Goal: Find specific page/section: Find specific page/section

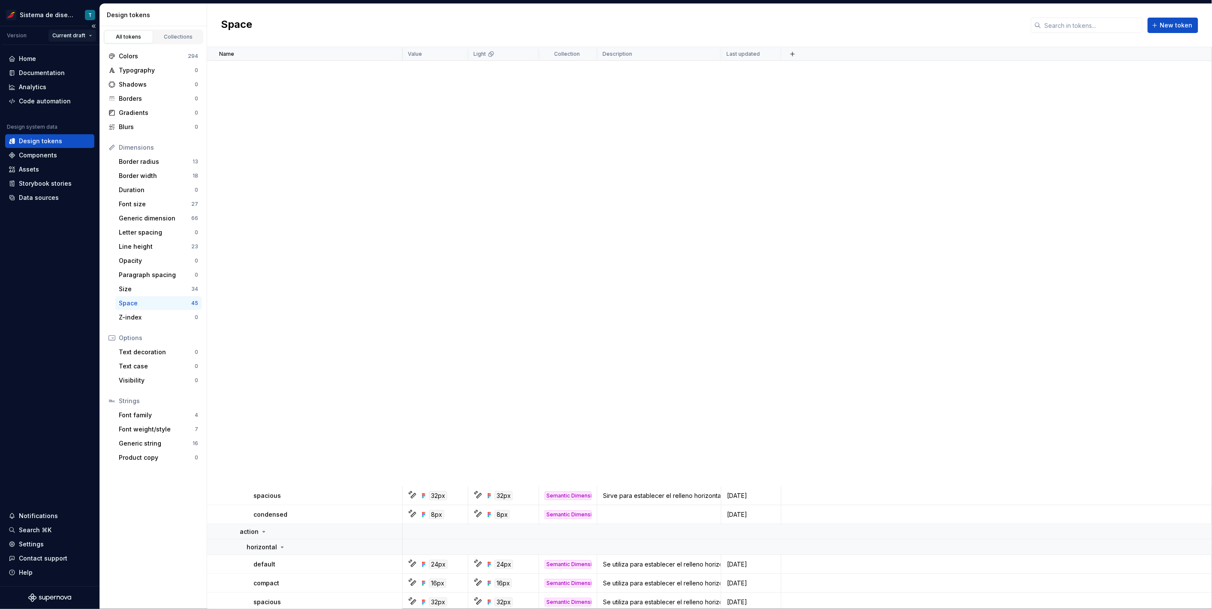
scroll to position [610, 0]
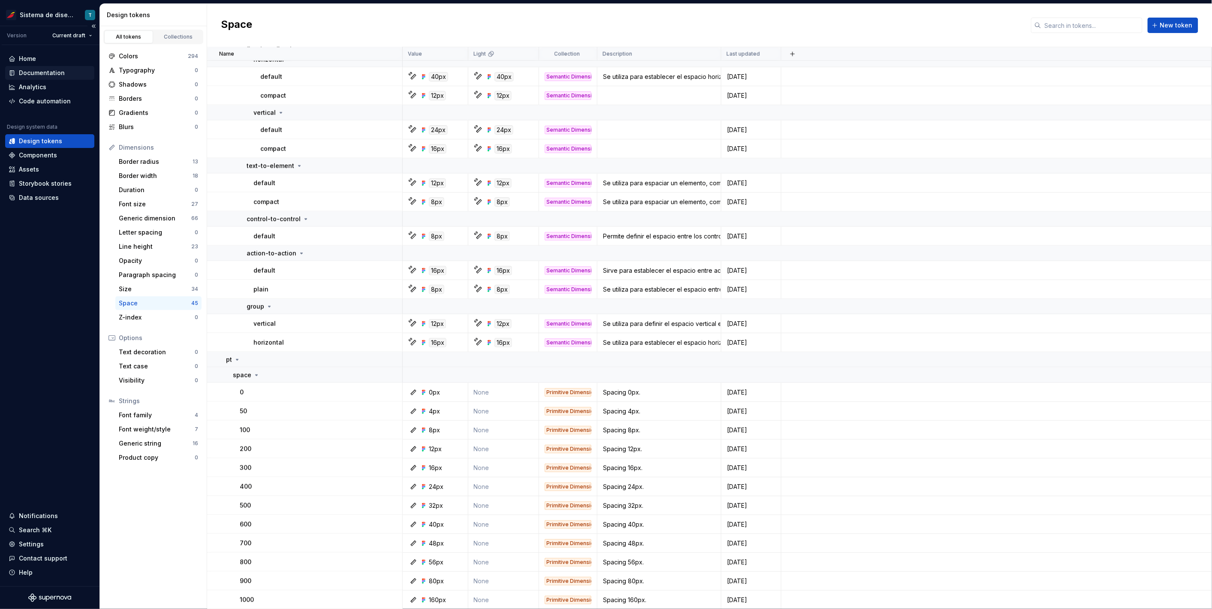
click at [60, 73] on div "Documentation" at bounding box center [42, 73] width 46 height 9
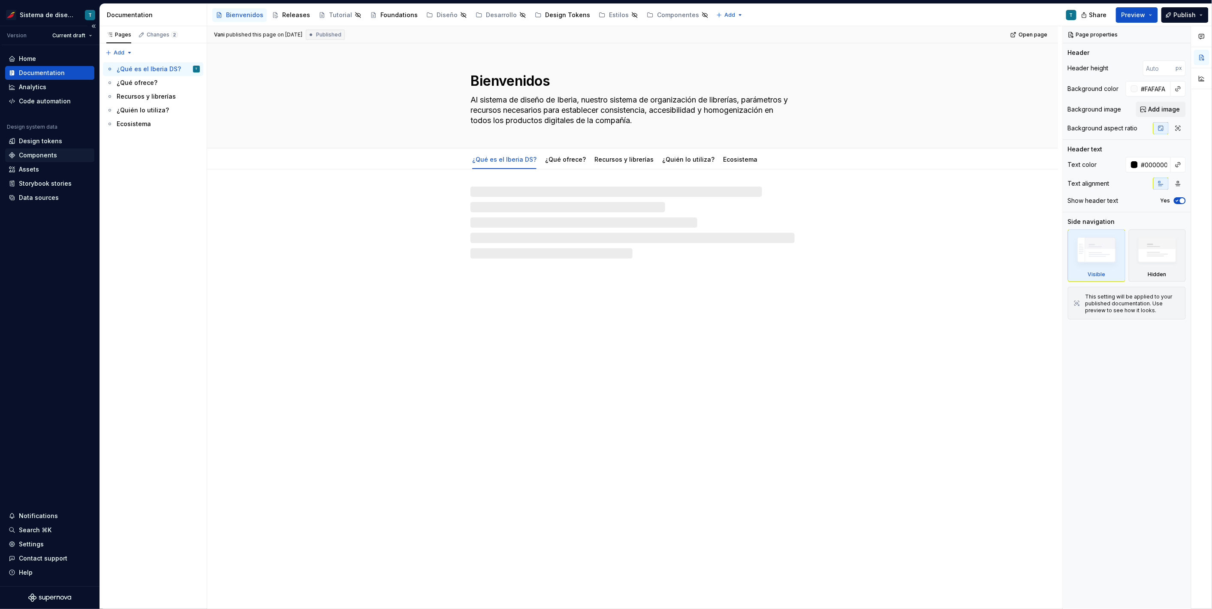
type textarea "*"
click at [44, 171] on div "Assets" at bounding box center [50, 169] width 82 height 9
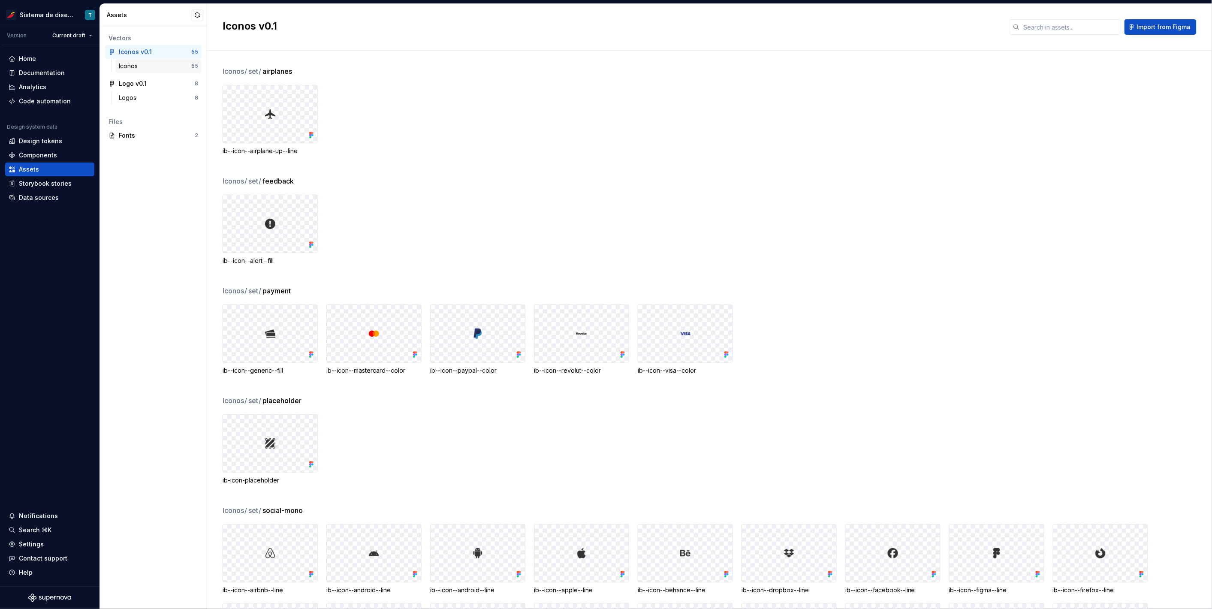
click at [146, 60] on div "Iconos 55" at bounding box center [158, 66] width 86 height 14
click at [147, 94] on div "Logos" at bounding box center [157, 98] width 76 height 9
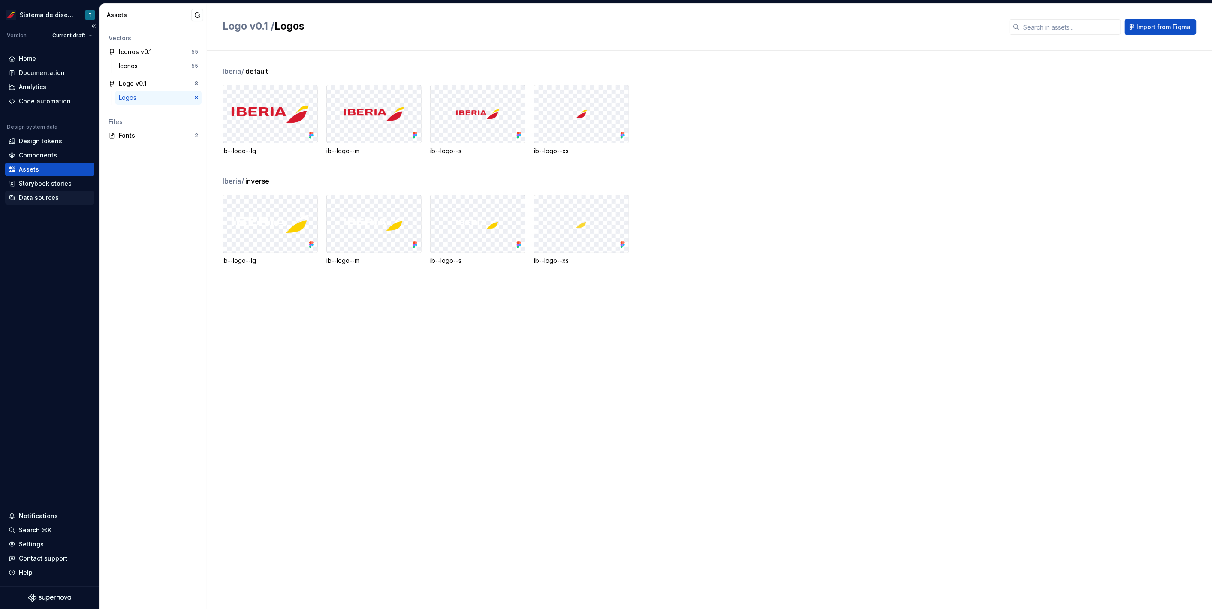
click at [42, 199] on div "Data sources" at bounding box center [39, 197] width 40 height 9
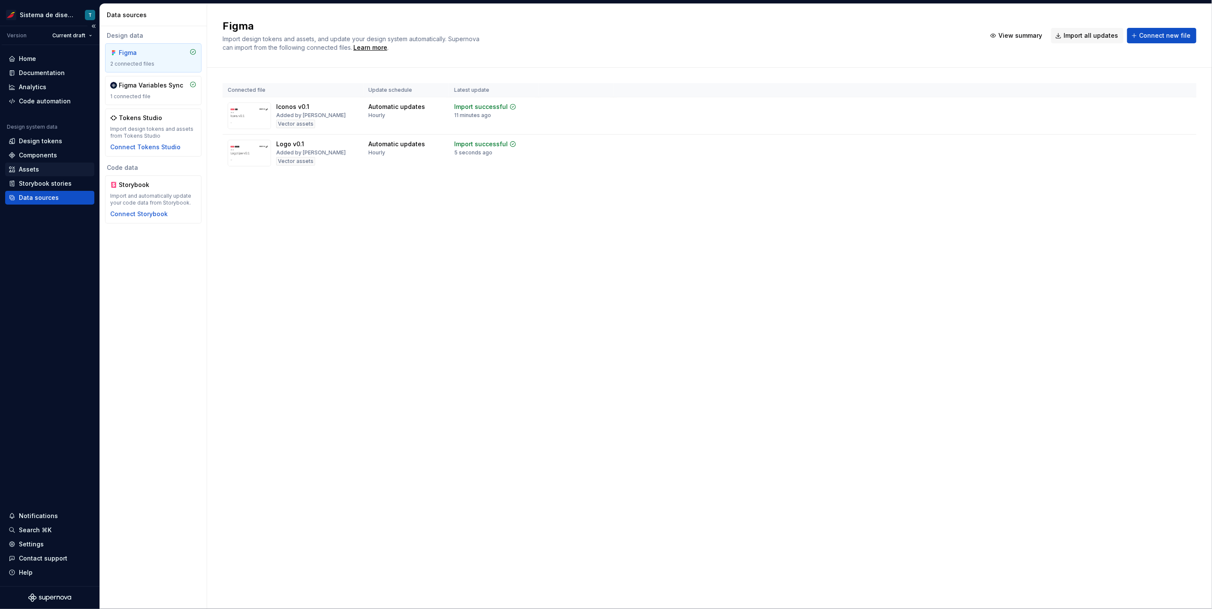
click at [40, 172] on div "Assets" at bounding box center [50, 169] width 82 height 9
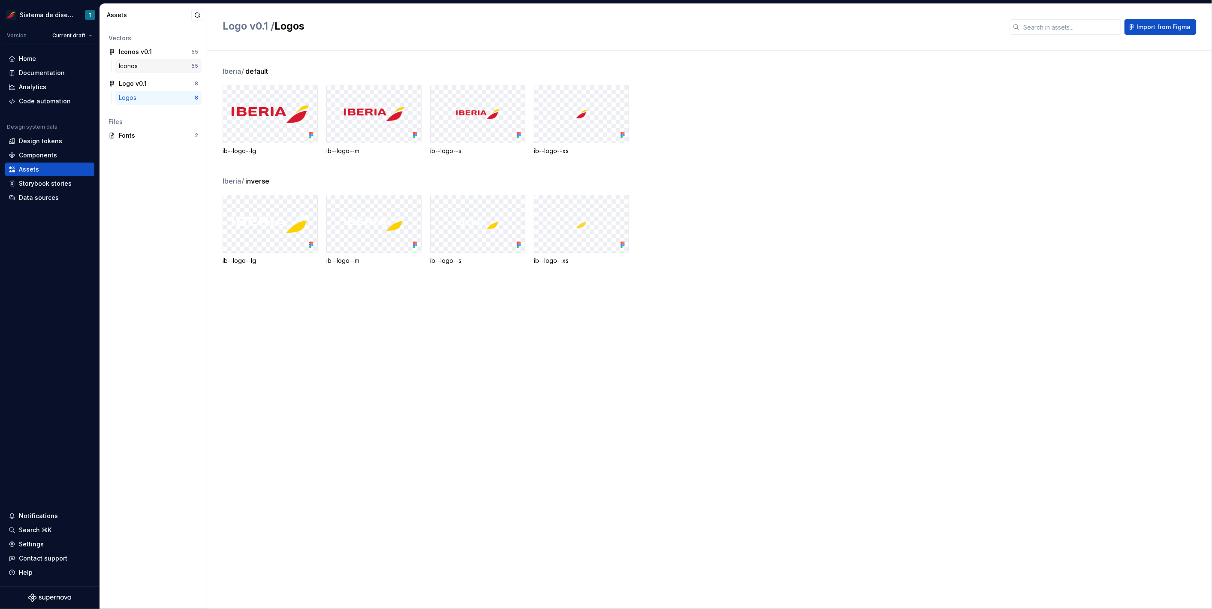
click at [153, 64] on div "Iconos" at bounding box center [155, 66] width 72 height 9
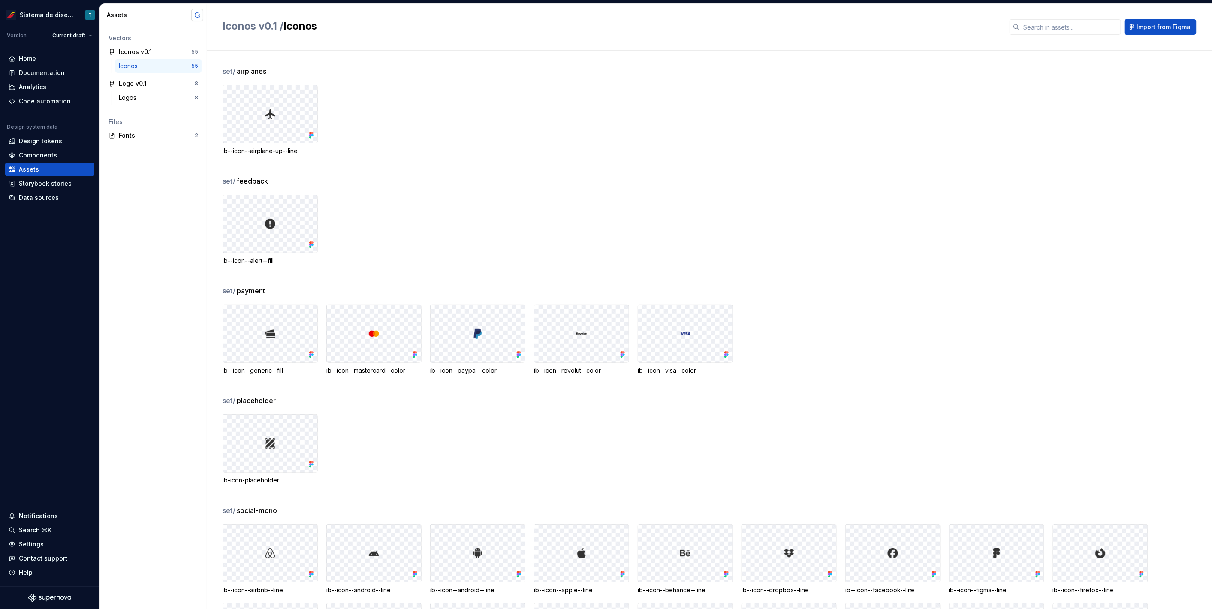
click at [195, 14] on button "button" at bounding box center [197, 15] width 12 height 12
click at [137, 99] on div "Logos" at bounding box center [129, 98] width 21 height 9
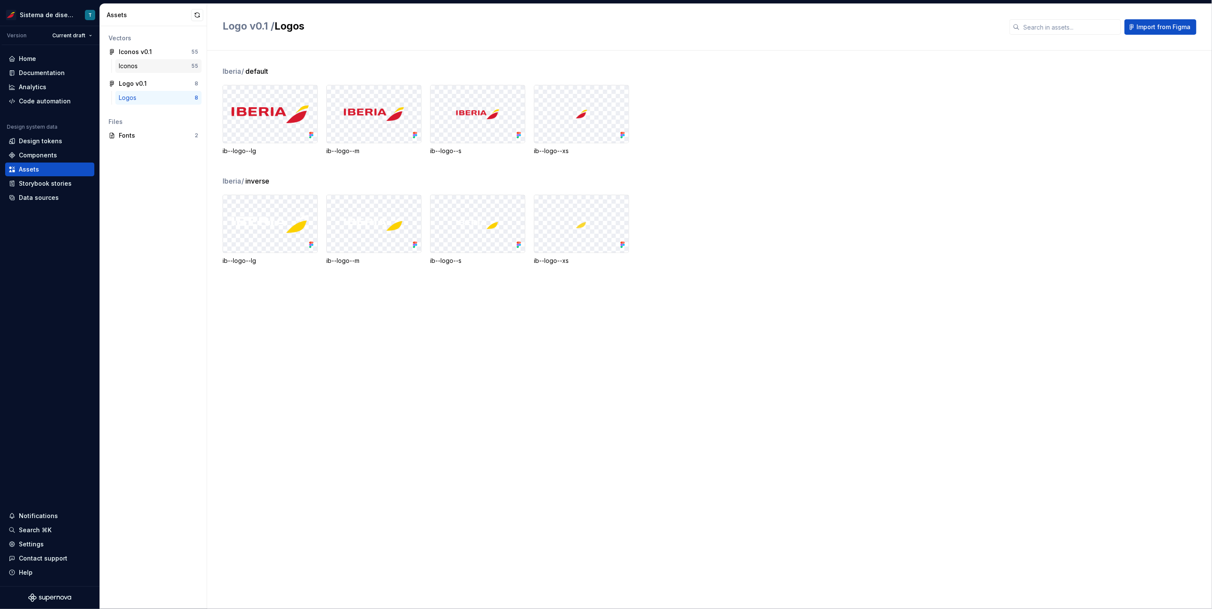
click at [140, 64] on div "Iconos" at bounding box center [130, 66] width 22 height 9
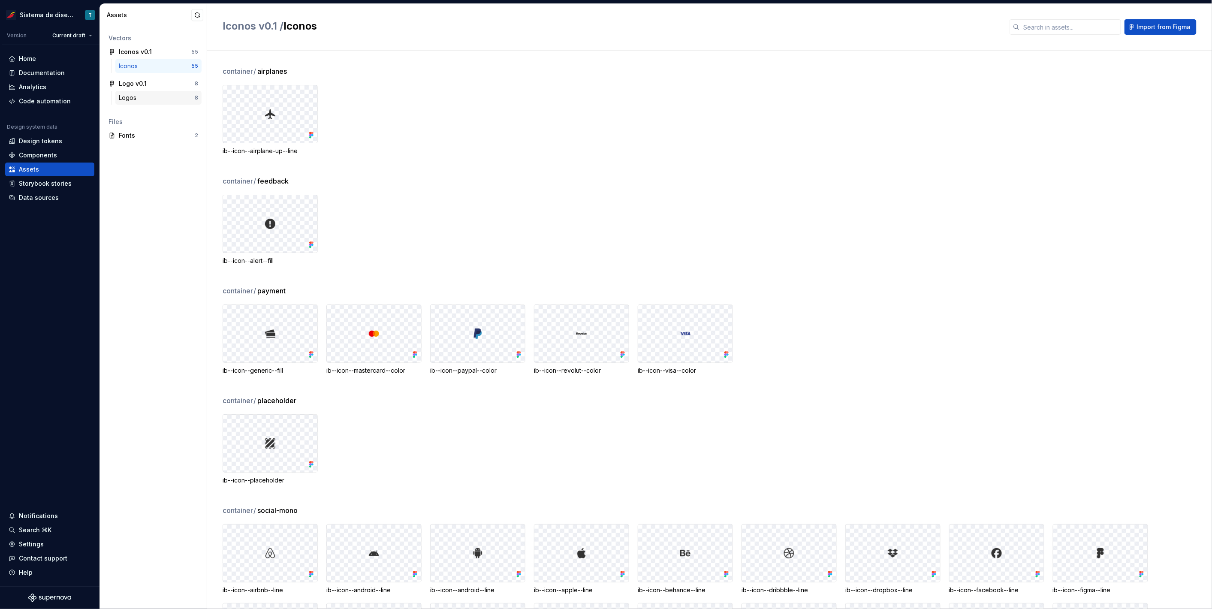
click at [127, 103] on div "Logos 8" at bounding box center [158, 98] width 86 height 14
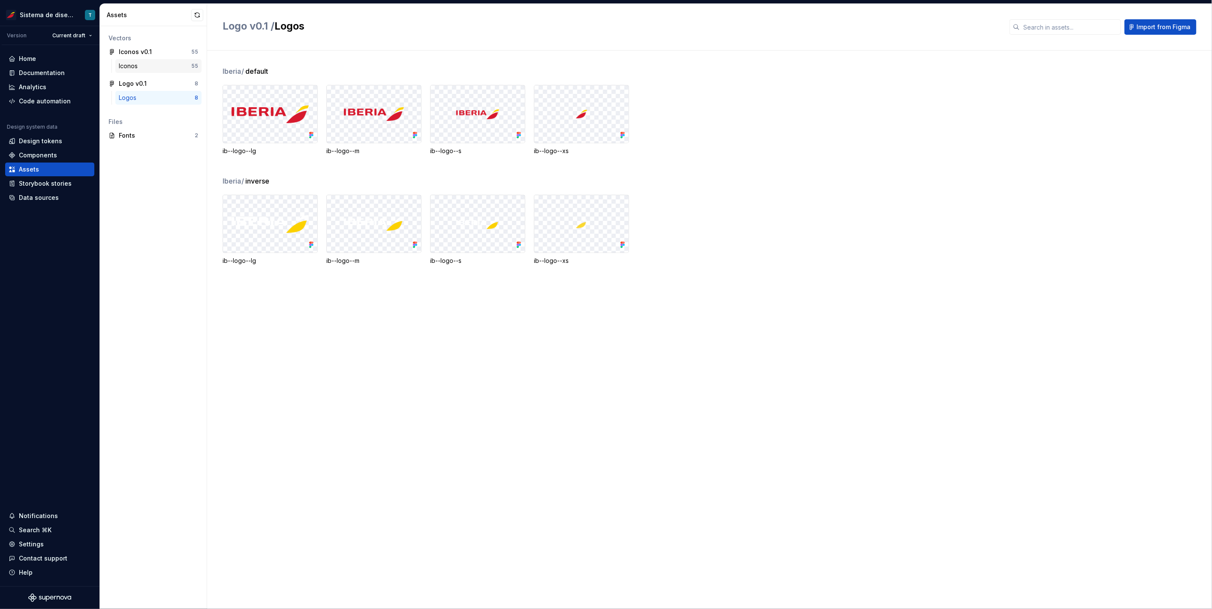
click at [135, 64] on div "Iconos" at bounding box center [130, 66] width 22 height 9
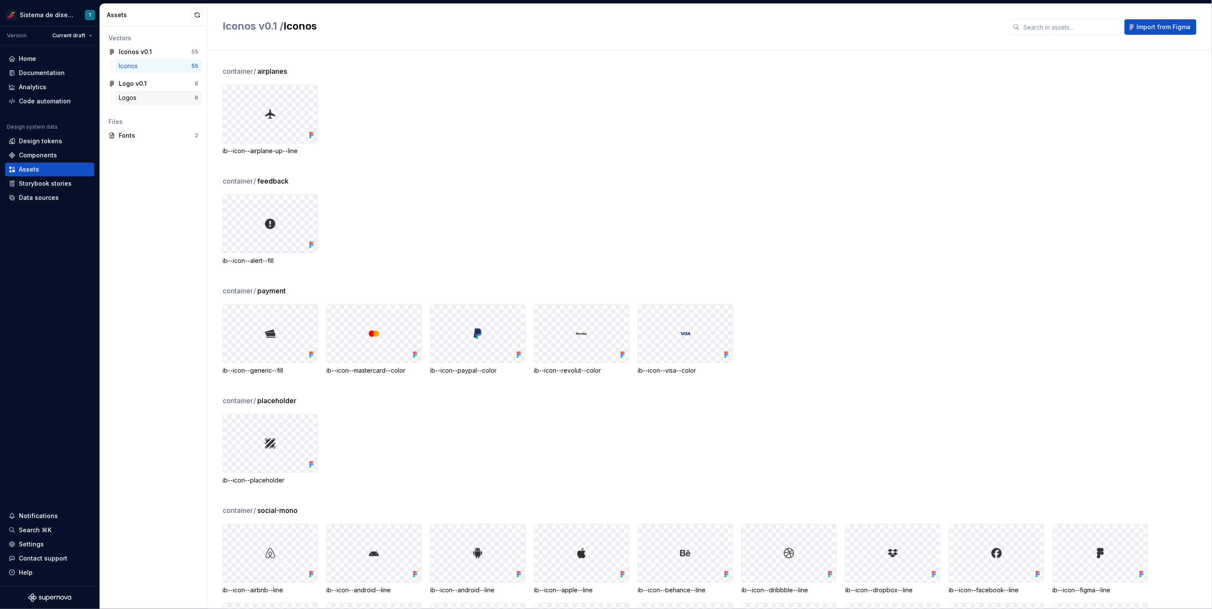
click at [133, 100] on div "Logos" at bounding box center [129, 98] width 21 height 9
